Goal: Task Accomplishment & Management: Manage account settings

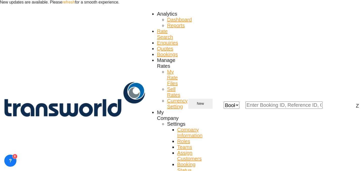
click at [212, 99] on button "New" at bounding box center [200, 104] width 24 height 10
click at [287, 43] on div "Quote" at bounding box center [287, 40] width 24 height 8
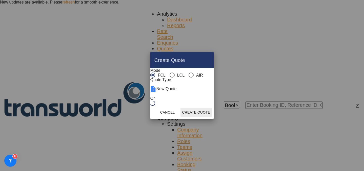
click at [173, 73] on md-radio-group "FCL LCL AIR" at bounding box center [176, 75] width 53 height 5
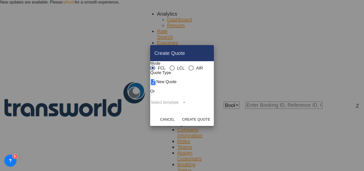
click at [188, 66] on div "AIR" at bounding box center [190, 68] width 5 height 5
click at [211, 124] on button "Create Quote" at bounding box center [195, 119] width 31 height 9
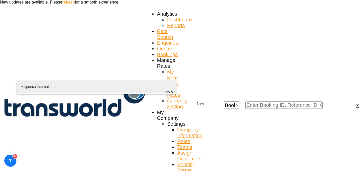
click at [67, 84] on div "Malpensa International [GEOGRAPHIC_DATA] , [GEOGRAPHIC_DATA] MXP" at bounding box center [96, 93] width 152 height 24
type input "Malpensa International, [GEOGRAPHIC_DATA], MXP"
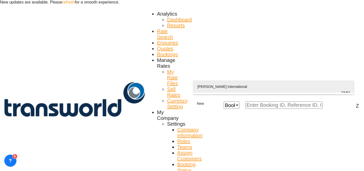
click at [203, 86] on div "[PERSON_NAME] International Ad Dammam , [GEOGRAPHIC_DATA] DMM" at bounding box center [273, 93] width 152 height 24
type input "[PERSON_NAME] International, Ad Dammam, DMM"
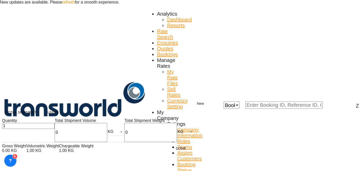
click at [124, 135] on input "0" at bounding box center [150, 132] width 53 height 19
type input "43"
click at [55, 139] on input "0" at bounding box center [81, 132] width 53 height 19
type input "43"
click at [170, 151] on button "Done" at bounding box center [181, 148] width 22 height 9
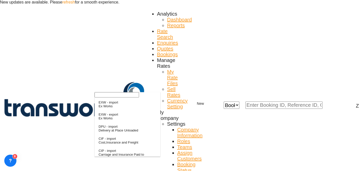
click at [120, 98] on input "search" at bounding box center [116, 94] width 44 height 5
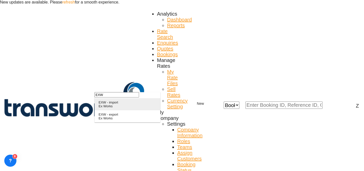
type input "EXW"
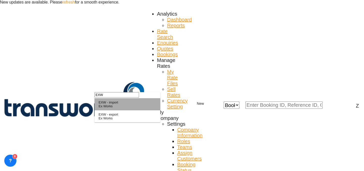
click at [118, 105] on div "EXW - import" at bounding box center [107, 103] width 19 height 4
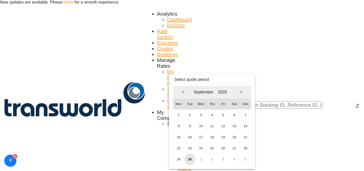
click at [188, 159] on span "30" at bounding box center [189, 159] width 11 height 11
click at [203, 161] on span "1" at bounding box center [200, 159] width 11 height 11
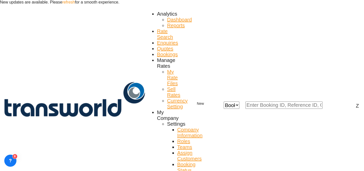
scroll to position [50, 0]
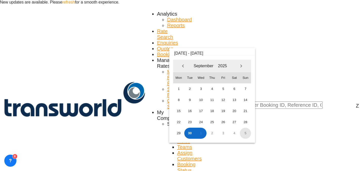
click at [246, 135] on span "5" at bounding box center [245, 133] width 11 height 11
click at [191, 134] on span "30" at bounding box center [189, 133] width 11 height 11
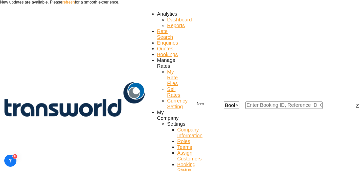
paste input "TW2809703"
type input "TW2809703"
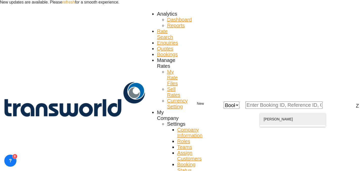
click at [299, 124] on div "[PERSON_NAME] n@ wts [DOMAIN_NAME] | WORLD TRADING SERVICES | 1735669" at bounding box center [292, 125] width 58 height 24
type input "WORLD TRADING SERVICES, [PERSON_NAME], n@[DOMAIN_NAME]"
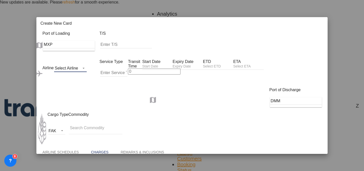
click at [87, 65] on md-select "Select Airline AIR EXPRESS S.A. (1166- / -) CMA CGM Air Cargo (1140-2C / -) DDW…" at bounding box center [70, 69] width 33 height 8
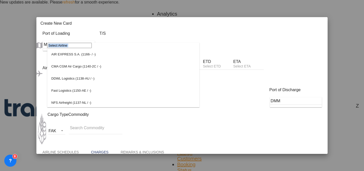
drag, startPoint x: 91, startPoint y: 62, endPoint x: 99, endPoint y: 49, distance: 15.2
click at [99, 49] on md-content "AIR EXPRESS S.A. (1166- / -) CMA CGM Air Cargo (1140-2C / -) DDWL Logistics (11…" at bounding box center [123, 75] width 152 height 65
click at [92, 48] on input "search" at bounding box center [69, 45] width 44 height 5
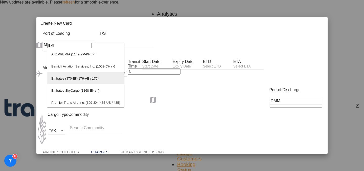
type input "EMI"
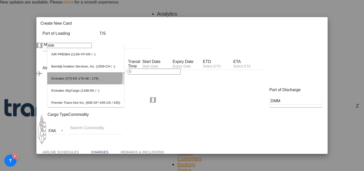
click at [82, 83] on md-option "Emirates (370-EK-176-AE / 176)" at bounding box center [85, 78] width 77 height 12
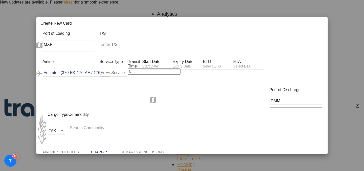
click at [113, 69] on input "Create New Card ..." at bounding box center [114, 73] width 28 height 8
type input "FCL"
type input "7"
click at [172, 64] on input "Create New Card ..." at bounding box center [157, 66] width 30 height 5
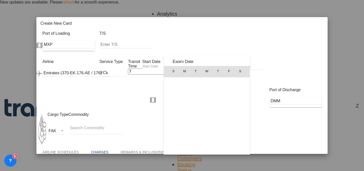
scroll to position [116991, 0]
click at [197, 137] on span "30" at bounding box center [195, 137] width 11 height 11
type input "[DATE]"
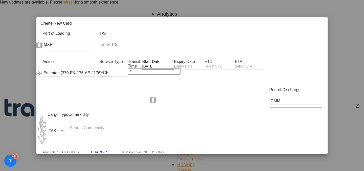
click at [204, 64] on div "Create New Card ..." at bounding box center [189, 67] width 30 height 6
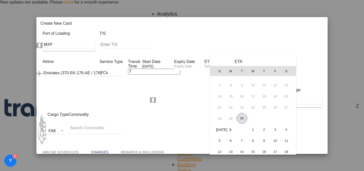
scroll to position [19, 0]
click at [219, 139] on span "5" at bounding box center [219, 141] width 10 height 10
type input "[DATE]"
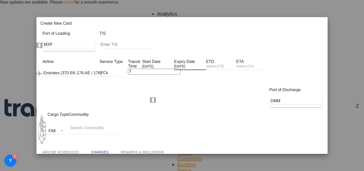
click at [91, 124] on input "Search Commodity" at bounding box center [95, 128] width 51 height 8
type input "GC"
click at [304, 161] on select "AED AFN ALL AMD ANG AOA ARS AUD AWG AZN BAM BBD BDT BGN BHD BIF BMD BND BOB BRL…" at bounding box center [312, 163] width 16 height 5
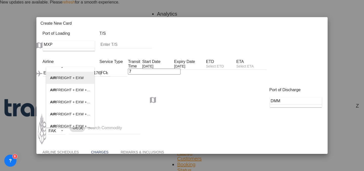
scroll to position [44, 0]
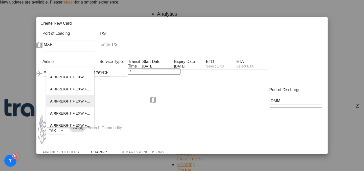
click at [84, 101] on span "AIR FREIGHT + EXW + CLEARANCE AND DELIVERY" at bounding box center [93, 102] width 86 height 4
type input "AIR FREIGHT + EXW + CLEARANCE AND DELIVERY"
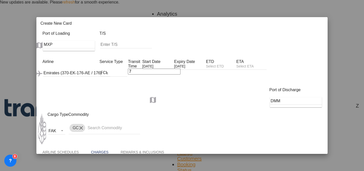
drag, startPoint x: 108, startPoint y: 132, endPoint x: 116, endPoint y: 35, distance: 97.6
click at [116, 35] on div "Port of Loading MXP T/S .a{fill:#aaa8ad;} Airline Emirates (370-EK-176-AE / 176…" at bounding box center [181, 142] width 291 height 223
select select "per_shipment"
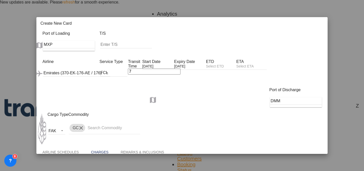
type input "2005"
type input "1654.97"
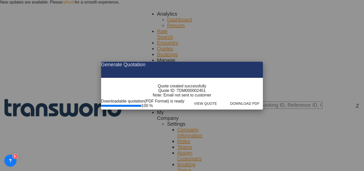
click at [196, 93] on span "TDM000002451" at bounding box center [191, 91] width 29 height 5
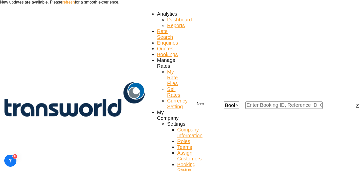
click at [196, 92] on div "Quote created successfully Quote ID : TDM000002451 Note: Email not sent to cust…" at bounding box center [181, 88] width 29 height 7
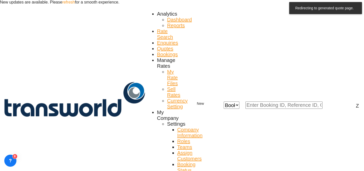
scroll to position [20, 0]
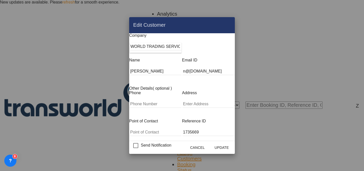
click at [166, 53] on md-autocomplete-wrap "WORLD TRADING SERVICES" at bounding box center [156, 48] width 52 height 10
drag, startPoint x: 167, startPoint y: 51, endPoint x: 36, endPoint y: 43, distance: 131.5
click at [36, 43] on div "Edit Customer Company WORLD TRADING SERVICES Name [PERSON_NAME] Email ID [EMAIL…" at bounding box center [182, 85] width 364 height 171
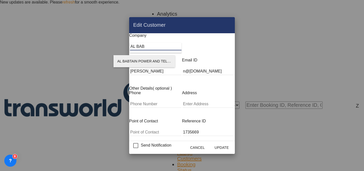
click at [152, 65] on li "AL BABTAIN POWER AND TELECOM CO" at bounding box center [143, 61] width 61 height 12
type input "AL BABTAIN POWER AND TELECOM CO"
type input "551485479"
type input "1822684"
type input "14335"
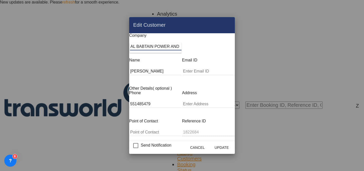
click at [194, 71] on input "Company Name Email ..." at bounding box center [208, 72] width 52 height 8
paste input "[PERSON_NAME][EMAIL_ADDRESS][DOMAIN_NAME]"
type input "[PERSON_NAME][EMAIL_ADDRESS][DOMAIN_NAME]"
drag, startPoint x: 153, startPoint y: 70, endPoint x: 51, endPoint y: 75, distance: 101.4
click at [51, 75] on div "Edit Customer Company AL BABTAIN POWER AND TELECOM CO Name [PERSON_NAME] Email …" at bounding box center [182, 85] width 364 height 171
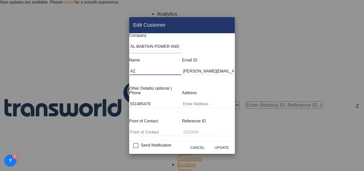
type input "AZEEM"
click at [233, 145] on button "Update" at bounding box center [221, 147] width 22 height 9
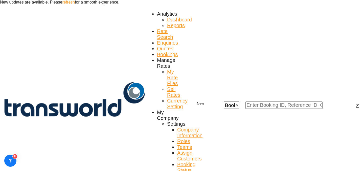
scroll to position [0, 0]
click at [189, 0] on div at bounding box center [182, 0] width 364 height 0
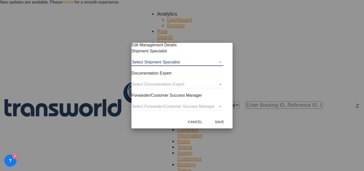
click at [186, 66] on md-select "Select Shipment Specialist [PERSON_NAME] W [PERSON_NAME][EMAIL_ADDRESS][PERSON_…" at bounding box center [177, 63] width 92 height 8
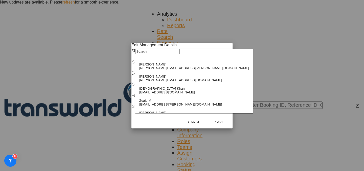
type md-option "[object Object]"
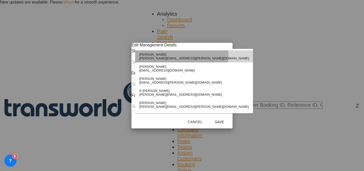
click at [166, 57] on div "[PERSON_NAME]" at bounding box center [194, 55] width 110 height 4
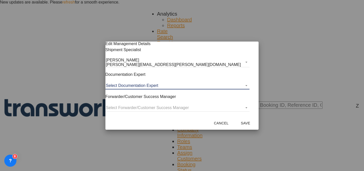
click at [162, 86] on md-select "Select Documentation Expert [PERSON_NAME] W [PERSON_NAME][EMAIL_ADDRESS][PERSON…" at bounding box center [177, 86] width 144 height 8
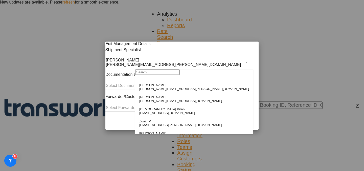
click at [168, 75] on input "search" at bounding box center [157, 72] width 44 height 5
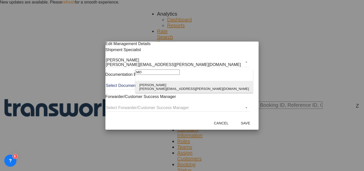
type input "MO"
click at [159, 87] on div "[PERSON_NAME]" at bounding box center [194, 85] width 110 height 4
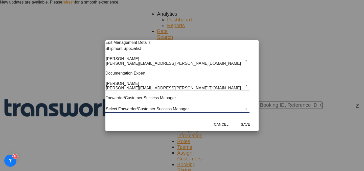
click at [156, 108] on md-select "Select Forwarder/Customer Success Manager [PERSON_NAME] [PERSON_NAME][EMAIL_ADD…" at bounding box center [177, 110] width 144 height 8
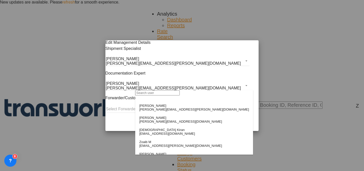
click at [164, 96] on input "search" at bounding box center [157, 92] width 44 height 5
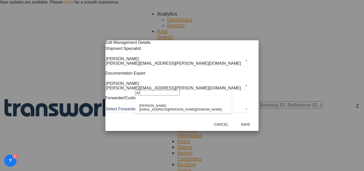
type input "A"
type input "F"
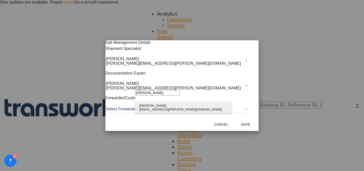
type input "[PERSON_NAME]"
click at [157, 108] on div "[PERSON_NAME]" at bounding box center [180, 106] width 83 height 4
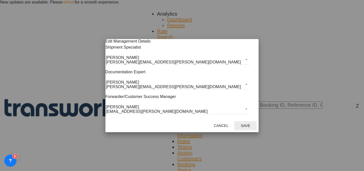
click at [234, 128] on button "Save" at bounding box center [245, 125] width 22 height 9
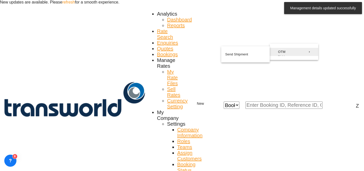
click at [285, 59] on div "Yet to sync" at bounding box center [294, 58] width 33 height 11
click at [254, 57] on button "Send Shipment" at bounding box center [245, 55] width 48 height 8
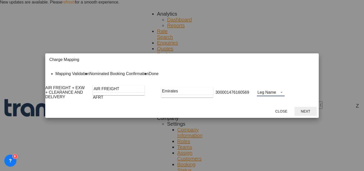
click at [282, 96] on md-select "Leg Name HANDLING ORIGIN HANDLING DESTINATION OTHERS TL PICK UP CUSTOMS ORIGIN …" at bounding box center [271, 93] width 28 height 8
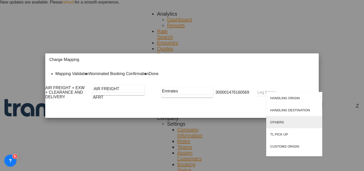
click at [280, 124] on div "OTHERS" at bounding box center [277, 123] width 14 height 4
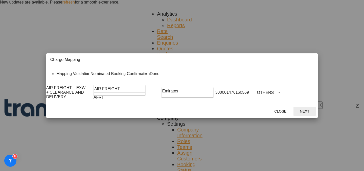
click at [305, 116] on button "Next" at bounding box center [304, 111] width 22 height 9
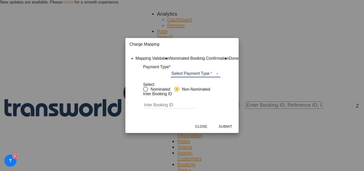
click at [213, 78] on md-select "Select Payment Type COLLECT PREPAID" at bounding box center [196, 74] width 50 height 8
click at [209, 80] on md-option "COLLECT" at bounding box center [200, 80] width 45 height 12
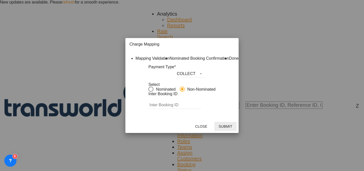
click at [236, 131] on button "Submit" at bounding box center [225, 126] width 22 height 9
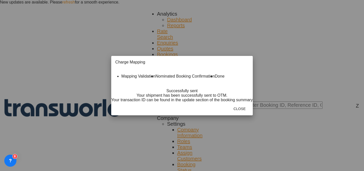
click at [253, 116] on md-dialog-actions "Close" at bounding box center [181, 109] width 141 height 13
click at [251, 114] on button "Close" at bounding box center [239, 109] width 22 height 9
